Goal: Information Seeking & Learning: Understand process/instructions

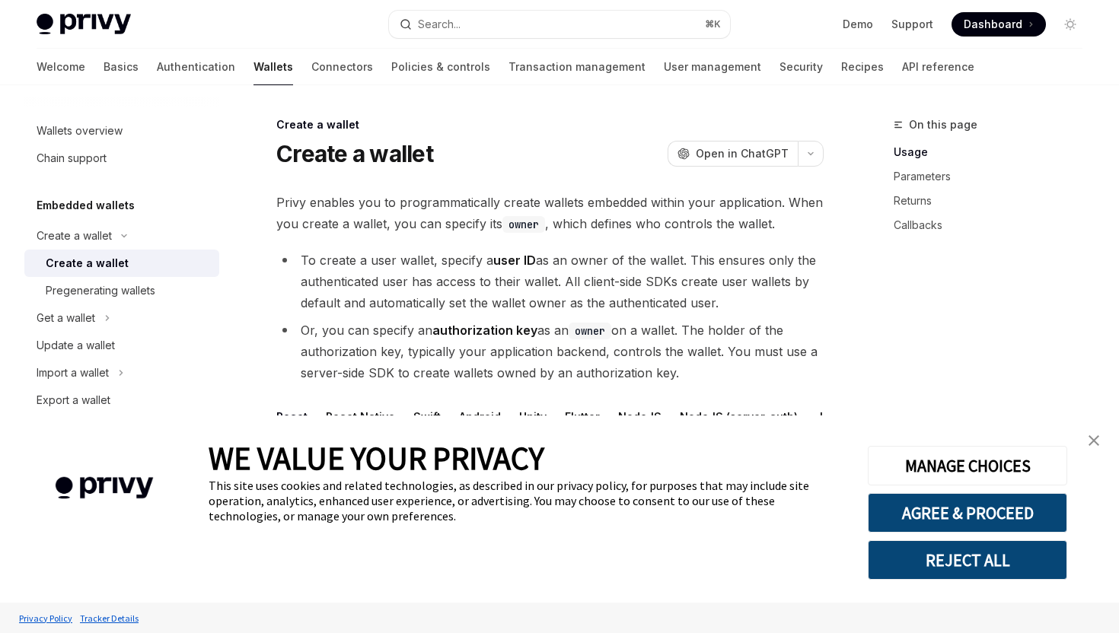
type textarea "*"
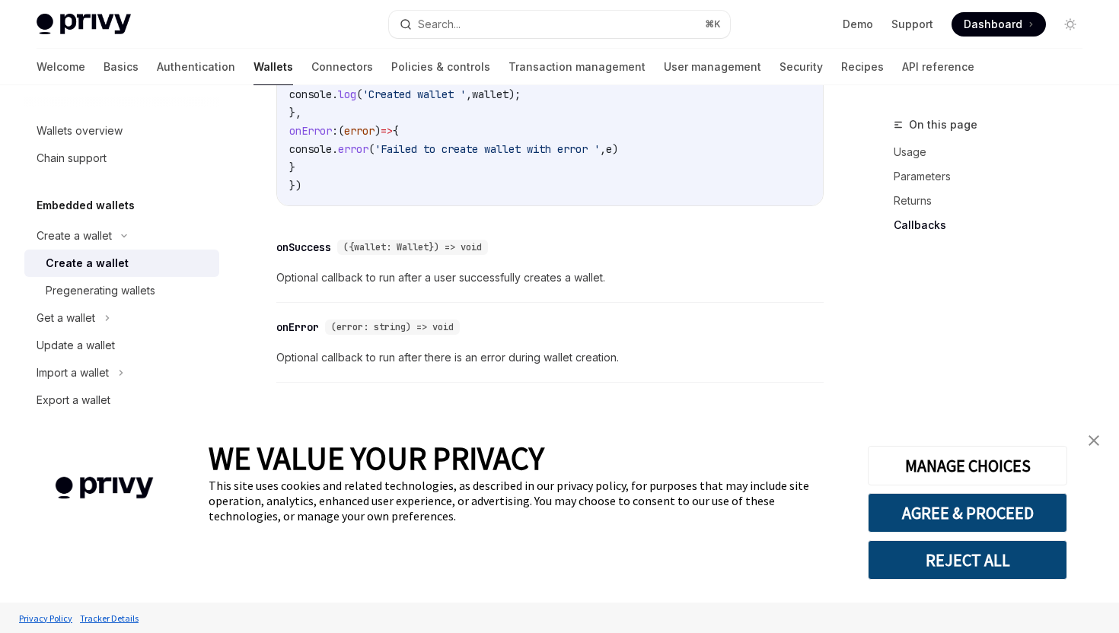
scroll to position [1175, 0]
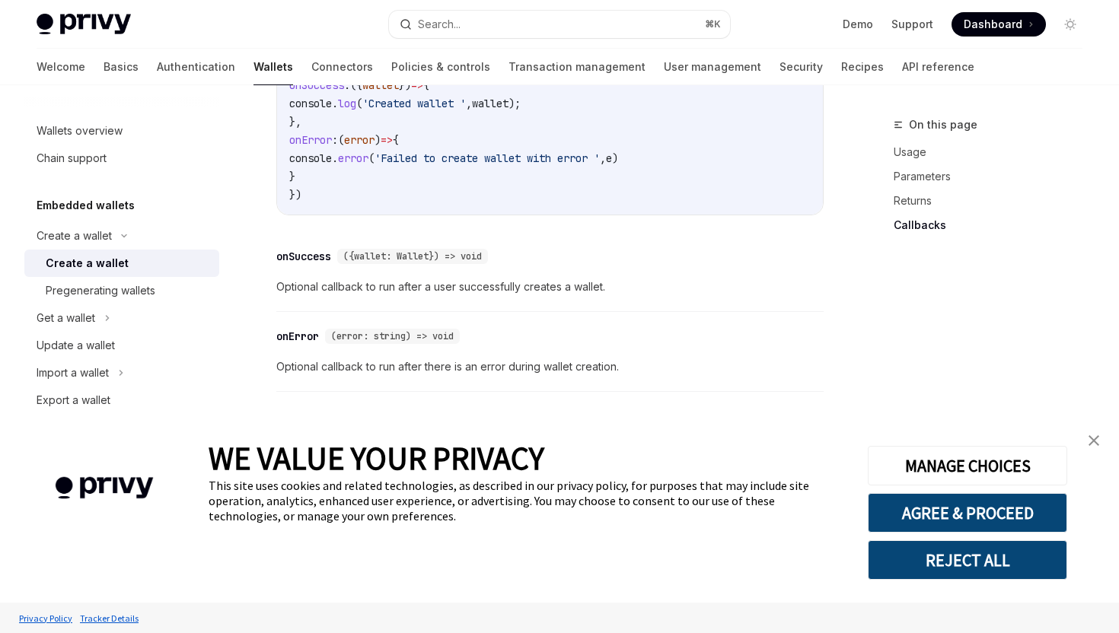
click at [989, 568] on button "REJECT ALL" at bounding box center [967, 560] width 199 height 40
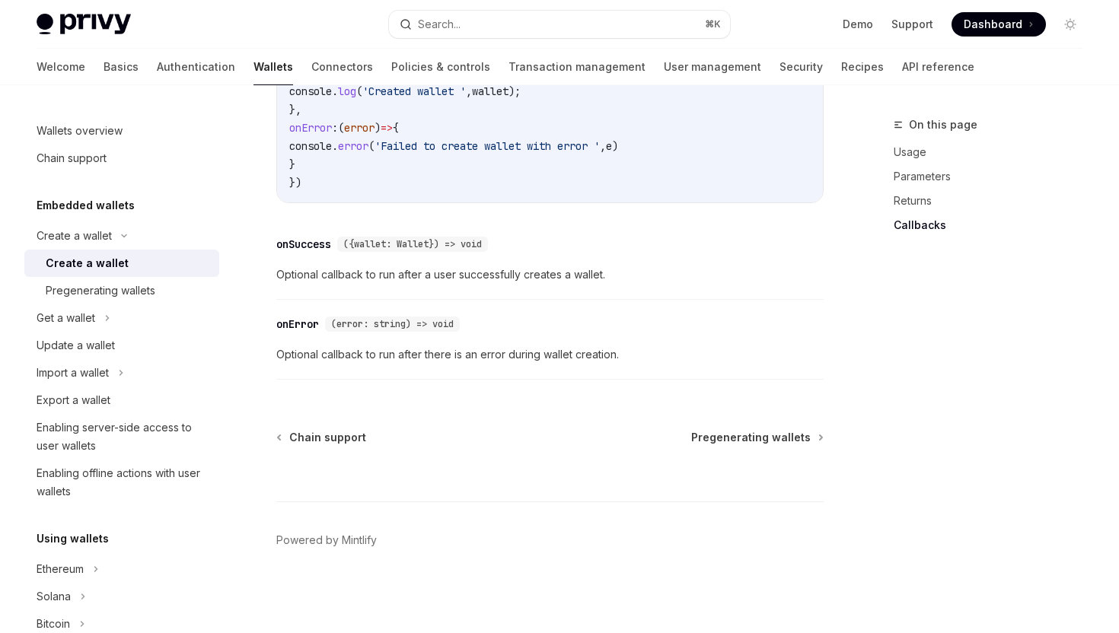
scroll to position [1197, 0]
click at [759, 445] on span "Pregenerating wallets" at bounding box center [751, 437] width 120 height 15
type textarea "*"
